Goal: Task Accomplishment & Management: Use online tool/utility

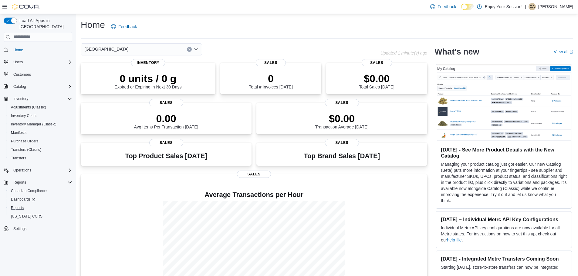
click at [20, 204] on button "Reports" at bounding box center [40, 208] width 69 height 8
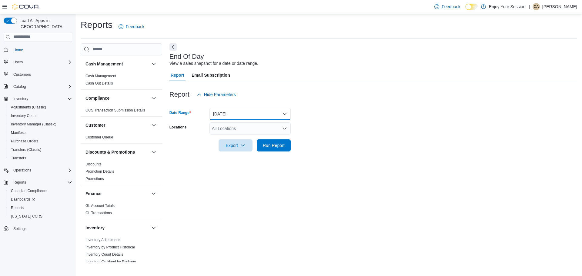
click at [246, 116] on button "[DATE]" at bounding box center [249, 114] width 81 height 12
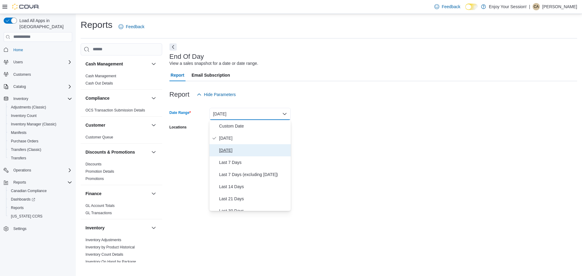
click at [241, 147] on span "[DATE]" at bounding box center [253, 150] width 69 height 7
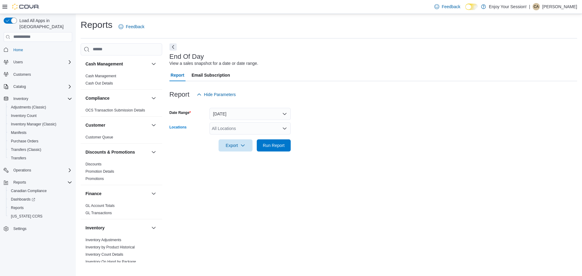
click at [239, 126] on div "All Locations" at bounding box center [249, 128] width 81 height 12
type input "***"
click at [236, 145] on span "[GEOGRAPHIC_DATA]" at bounding box center [245, 148] width 44 height 6
click at [400, 153] on div at bounding box center [373, 155] width 408 height 7
click at [268, 143] on span "Run Report" at bounding box center [274, 145] width 22 height 6
